Goal: Find specific page/section: Find specific page/section

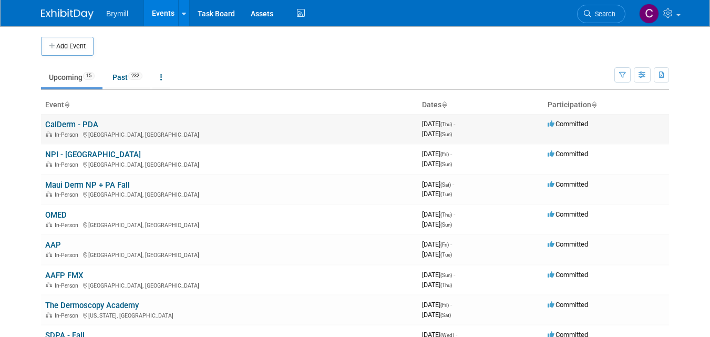
click at [75, 126] on link "CalDerm - PDA" at bounding box center [71, 124] width 53 height 9
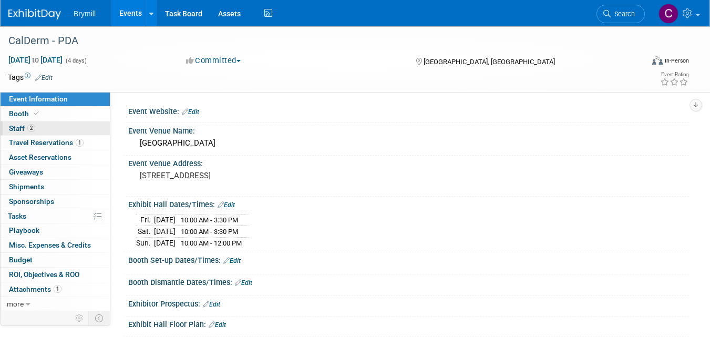
click at [17, 127] on span "Staff 2" at bounding box center [22, 128] width 26 height 8
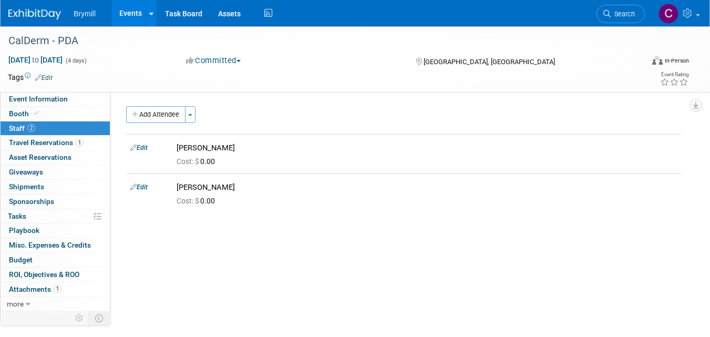
click at [17, 127] on span "Staff 2" at bounding box center [22, 128] width 26 height 8
